Goal: Task Accomplishment & Management: Use online tool/utility

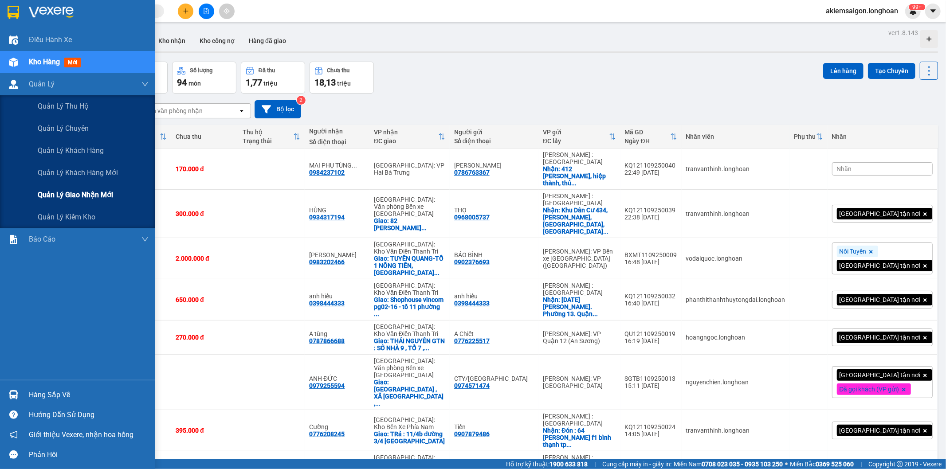
click at [112, 195] on span "Quản lý giao nhận mới" at bounding box center [75, 194] width 75 height 11
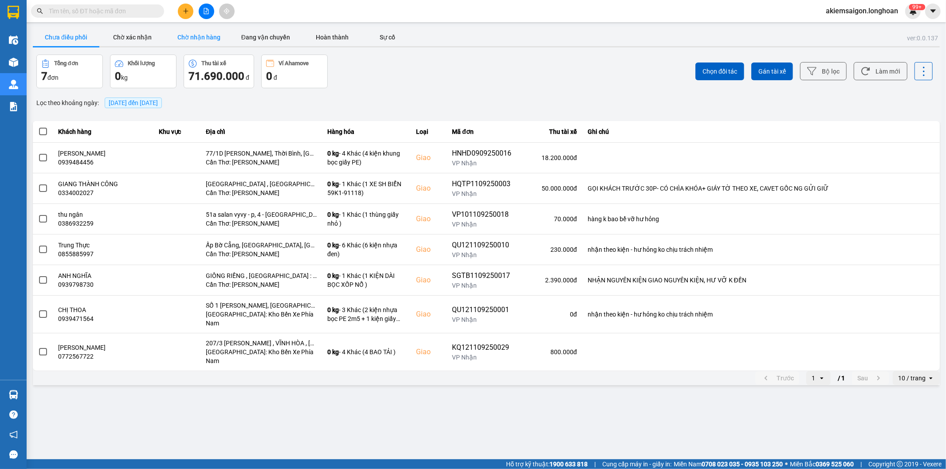
click at [202, 37] on button "Chờ nhận hàng" at bounding box center [199, 37] width 67 height 18
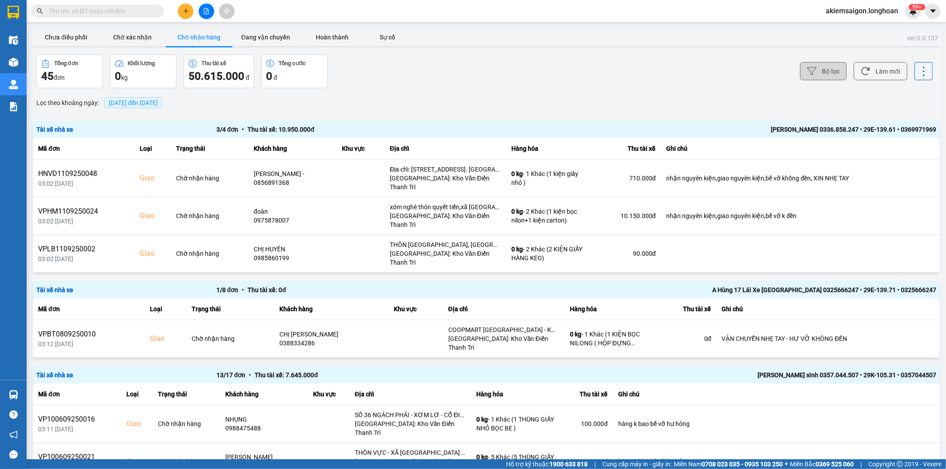
click at [824, 70] on button "Bộ lọc" at bounding box center [823, 71] width 47 height 18
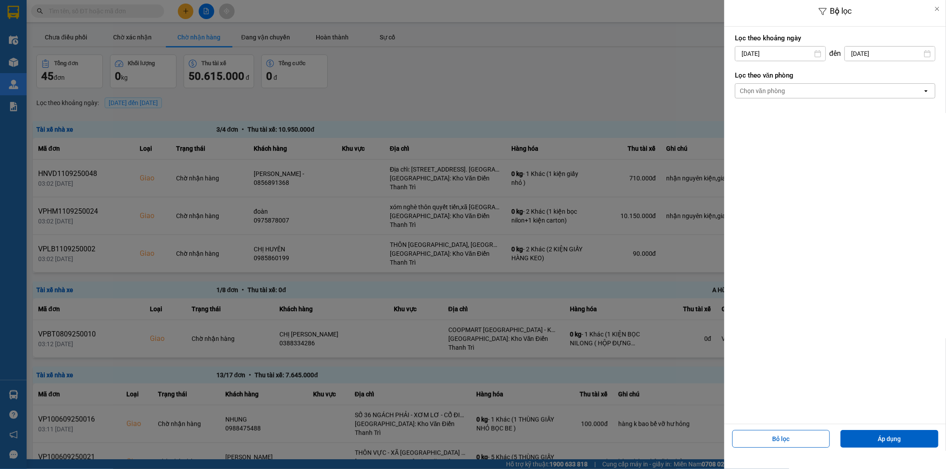
click at [791, 54] on input "[DATE]" at bounding box center [781, 54] width 90 height 14
click at [779, 141] on div "10" at bounding box center [776, 138] width 12 height 11
type input "[DATE]"
click at [784, 85] on div "Chọn văn phòng" at bounding box center [829, 91] width 187 height 14
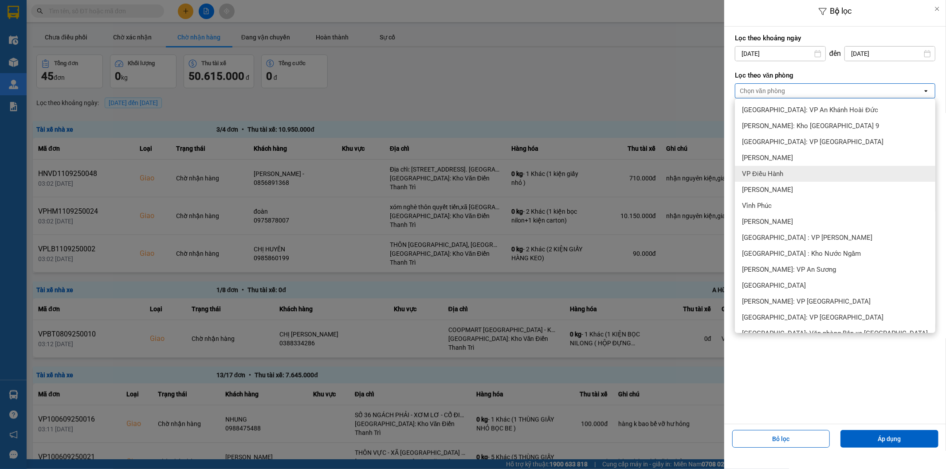
scroll to position [164, 0]
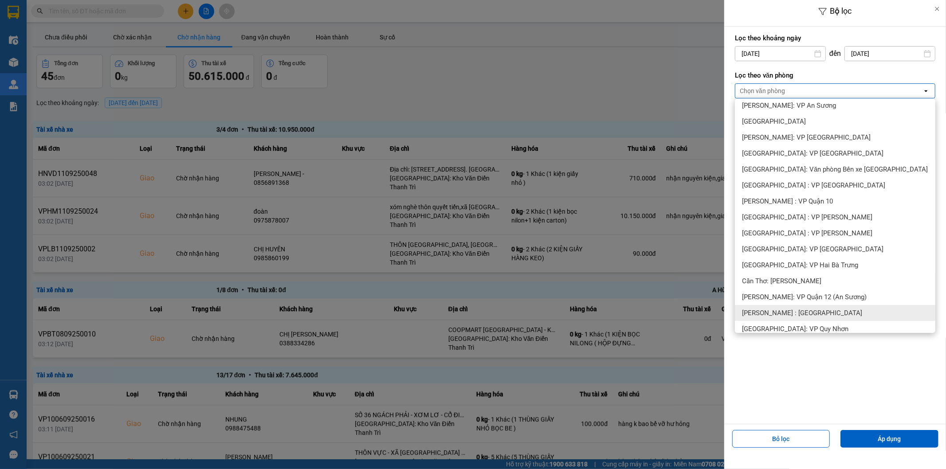
click at [823, 311] on div "[PERSON_NAME] : [GEOGRAPHIC_DATA]" at bounding box center [835, 313] width 201 height 16
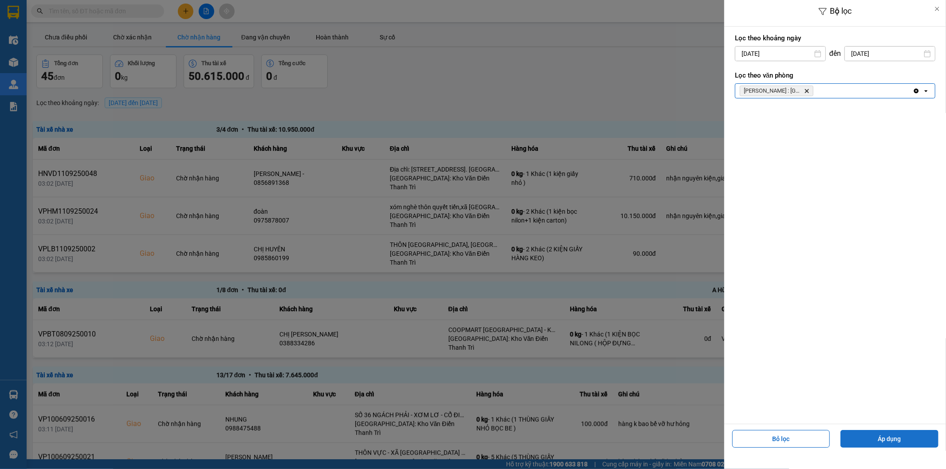
click at [904, 439] on button "Áp dụng" at bounding box center [890, 439] width 98 height 18
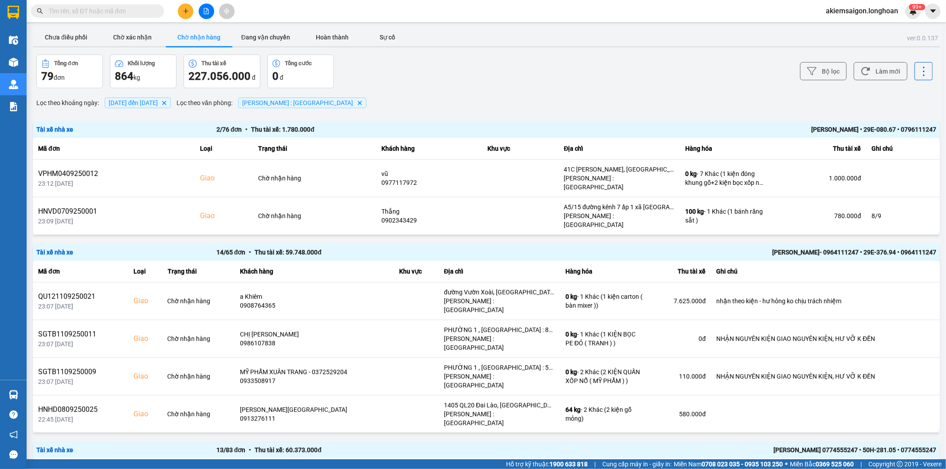
click at [768, 248] on div "[PERSON_NAME]- 0964111247 • 29E-376.94 • 0964111247" at bounding box center [756, 253] width 360 height 10
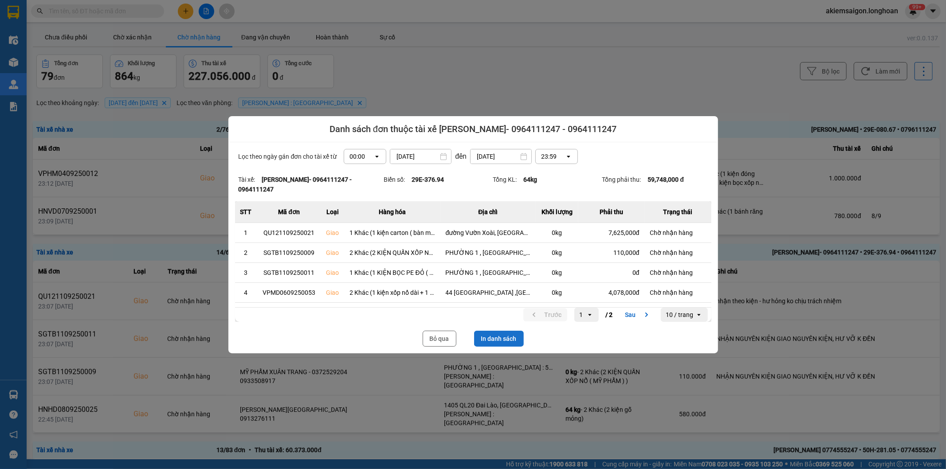
click at [507, 340] on button "In danh sách" at bounding box center [499, 339] width 50 height 16
click at [434, 339] on button "Bỏ qua" at bounding box center [440, 339] width 34 height 16
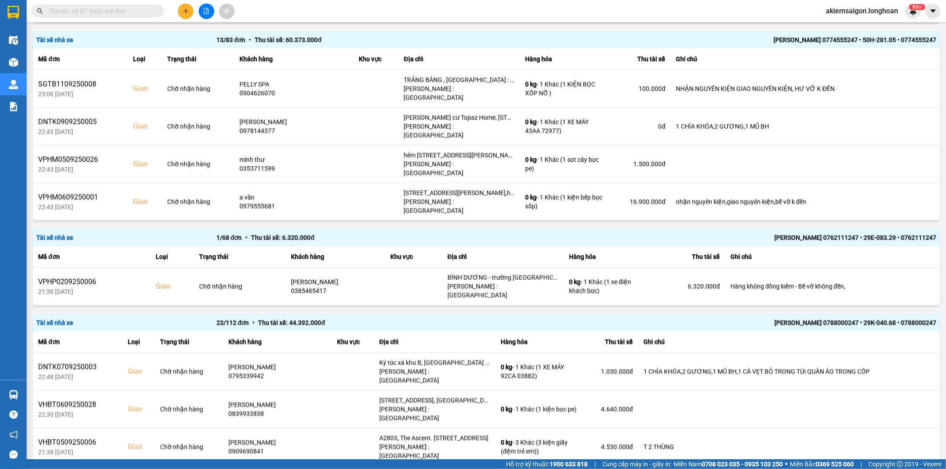
scroll to position [493, 0]
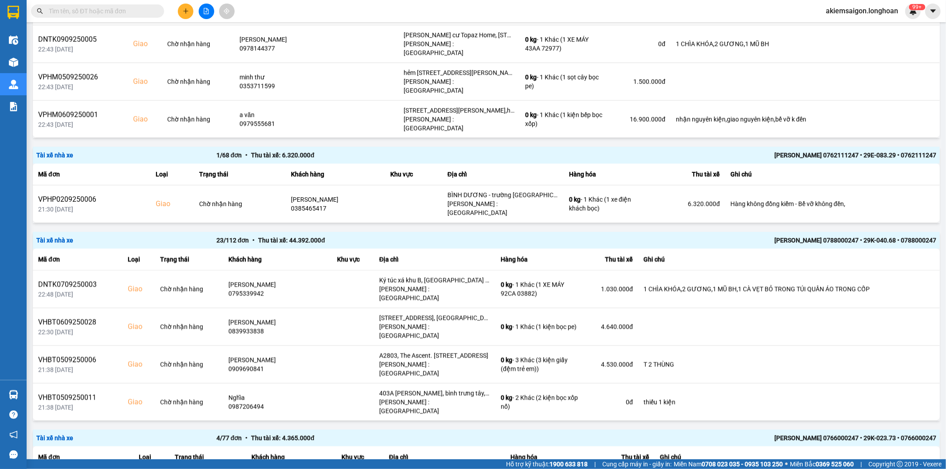
click at [800, 236] on div "[PERSON_NAME] 0788000247 • 29K-040.68 • 0788000247" at bounding box center [756, 241] width 360 height 10
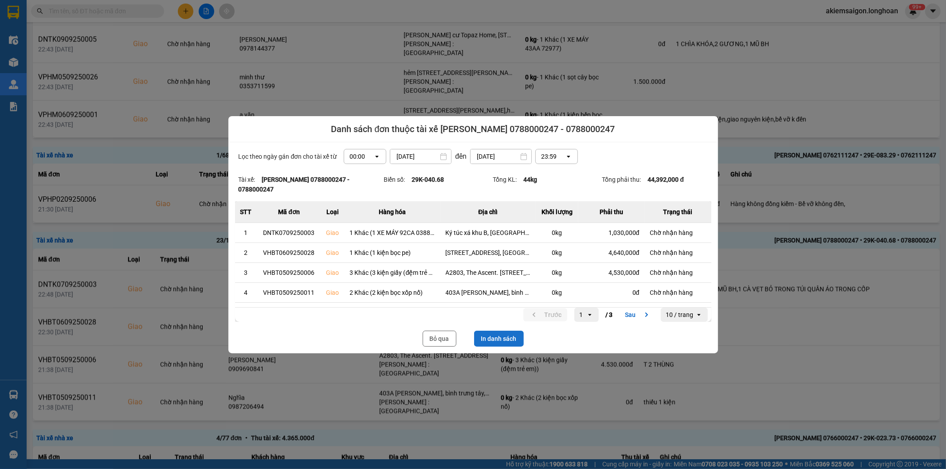
click at [517, 338] on button "In danh sách" at bounding box center [499, 339] width 50 height 16
